Goal: Information Seeking & Learning: Learn about a topic

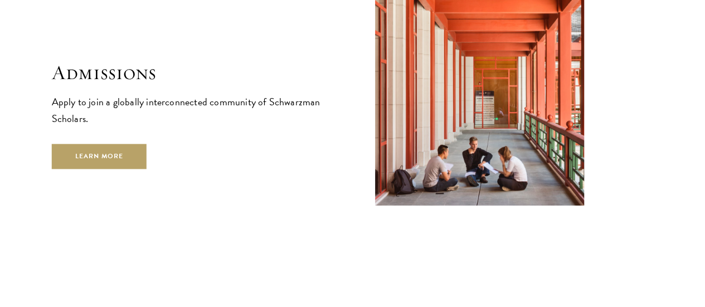
scroll to position [1769, 0]
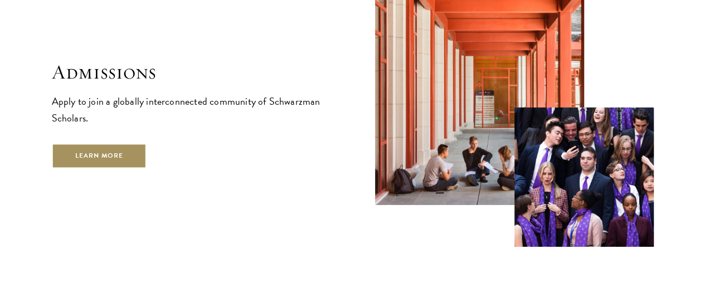
click at [129, 161] on link "Learn More" at bounding box center [99, 155] width 95 height 25
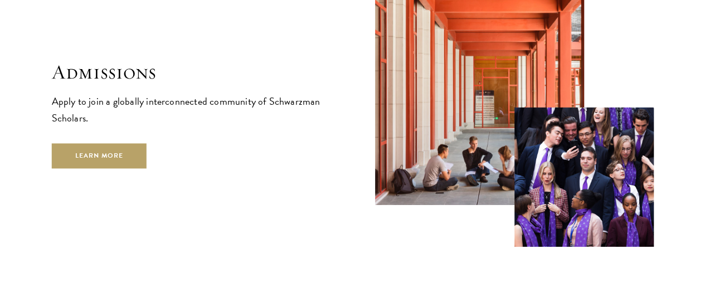
scroll to position [1764, 0]
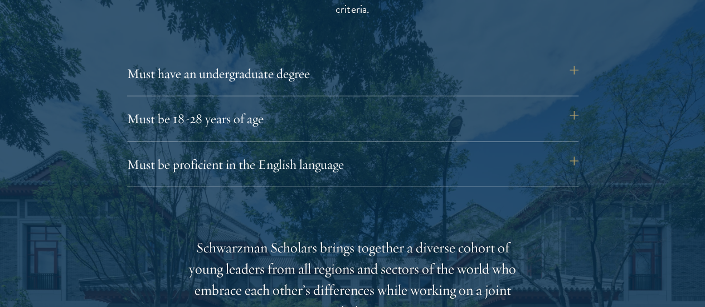
scroll to position [1541, 0]
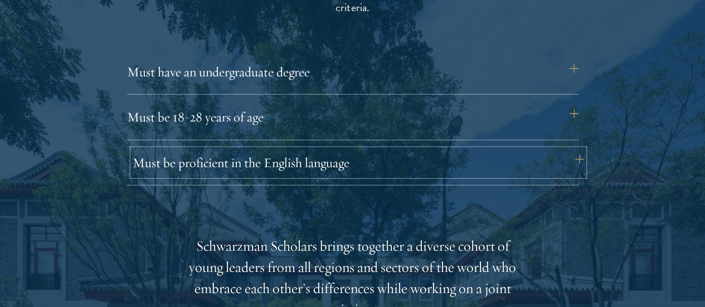
click at [240, 149] on button "Must be proficient in the English language" at bounding box center [358, 162] width 451 height 27
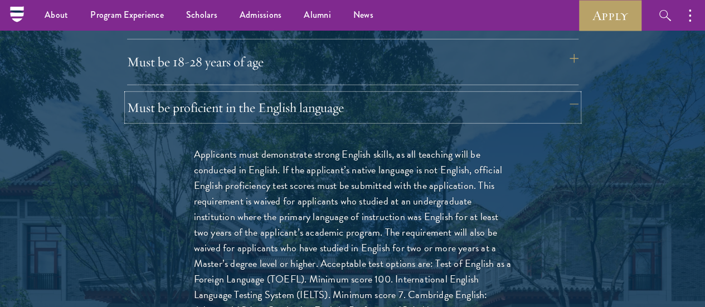
scroll to position [1564, 0]
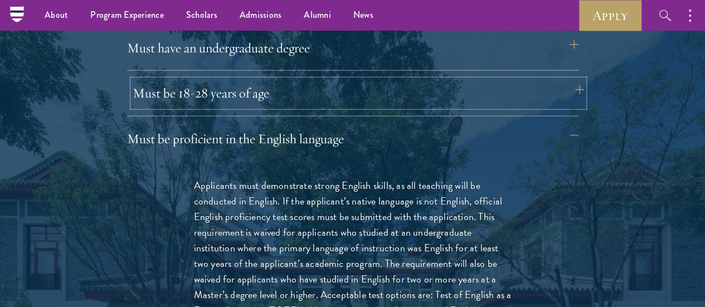
click at [358, 80] on button "Must be 18-28 years of age" at bounding box center [358, 93] width 451 height 27
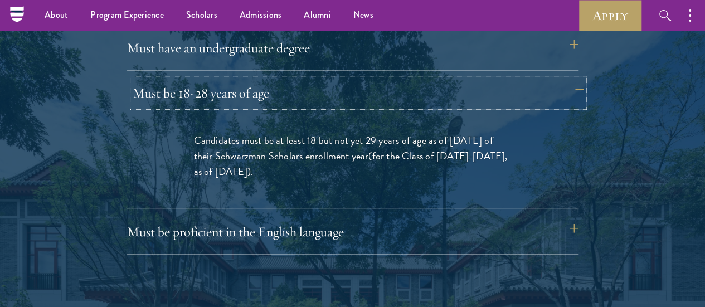
scroll to position [1517, 0]
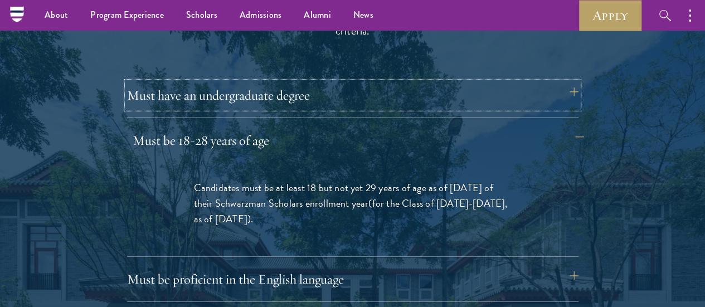
click at [358, 82] on button "Must have an undergraduate degree" at bounding box center [352, 95] width 451 height 27
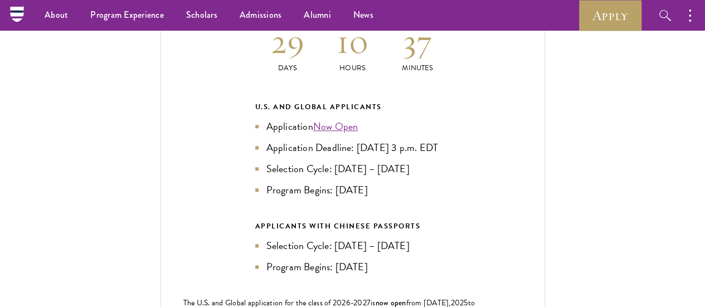
scroll to position [2583, 0]
